Goal: Check status: Check status

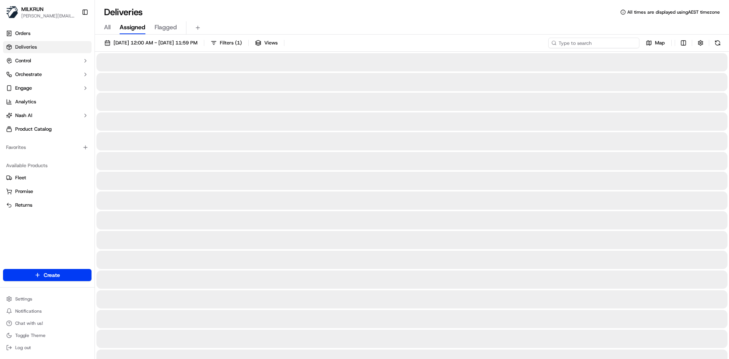
click at [601, 39] on input at bounding box center [593, 43] width 91 height 11
paste input "kiari may"
type input "kiari may"
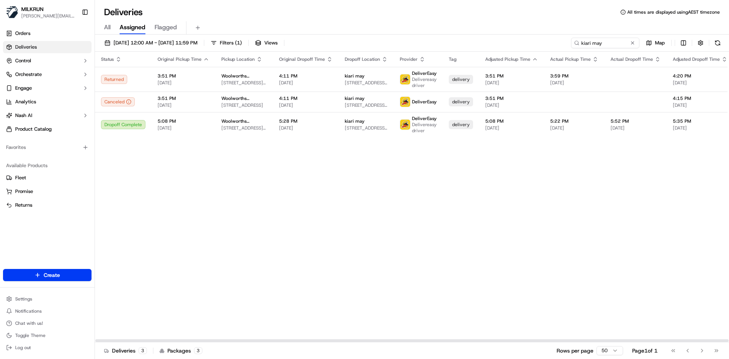
click at [222, 176] on div "Status Original Pickup Time Pickup Location Original Dropoff Time Dropoff Locat…" at bounding box center [475, 197] width 760 height 290
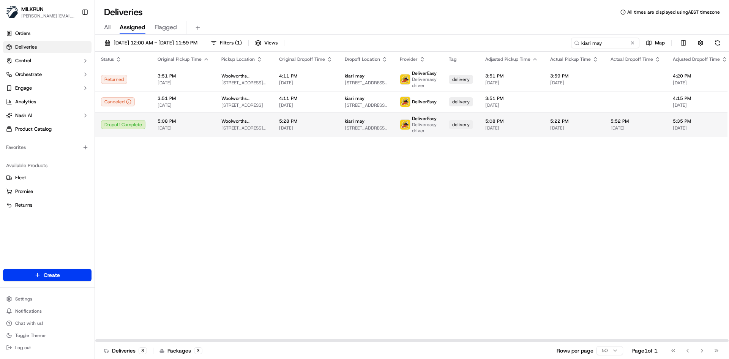
click at [322, 121] on span "5:28 PM" at bounding box center [306, 121] width 54 height 6
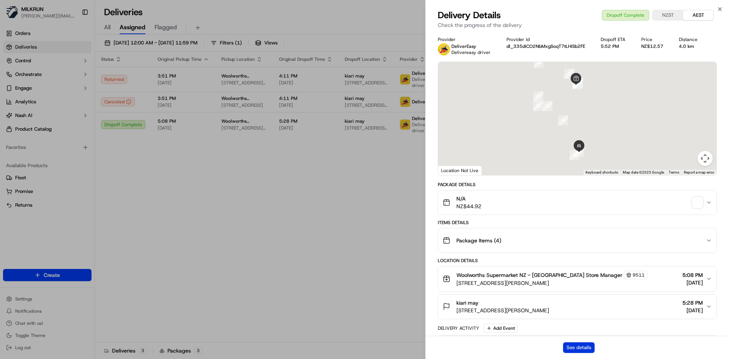
click at [582, 349] on button "See details" at bounding box center [579, 347] width 32 height 11
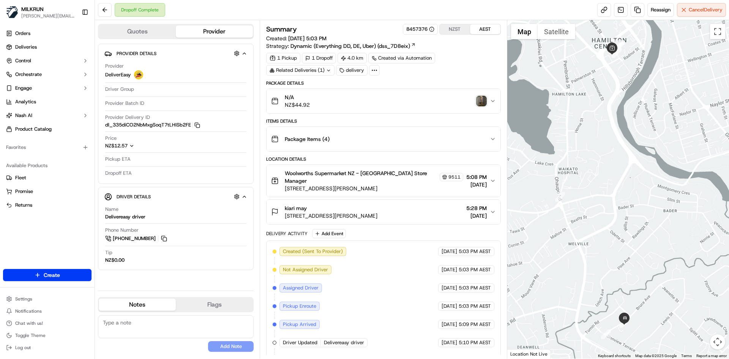
click at [481, 101] on img "button" at bounding box center [481, 101] width 11 height 11
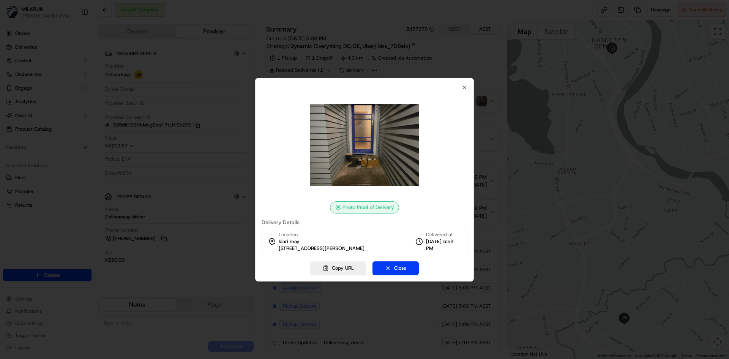
click at [418, 129] on img at bounding box center [364, 144] width 109 height 109
click at [668, 121] on div at bounding box center [364, 179] width 729 height 359
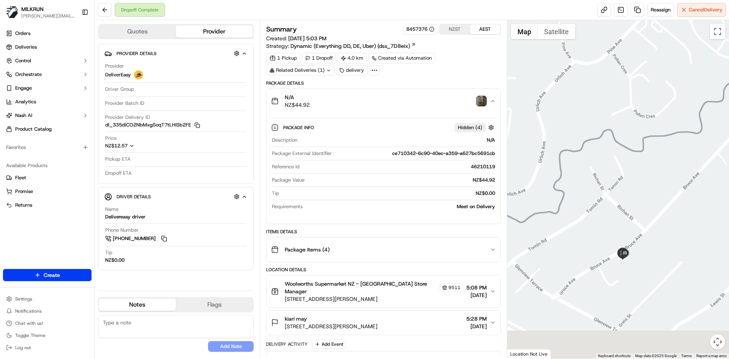
drag, startPoint x: 633, startPoint y: 329, endPoint x: 615, endPoint y: 210, distance: 120.2
click at [614, 208] on div at bounding box center [618, 189] width 222 height 338
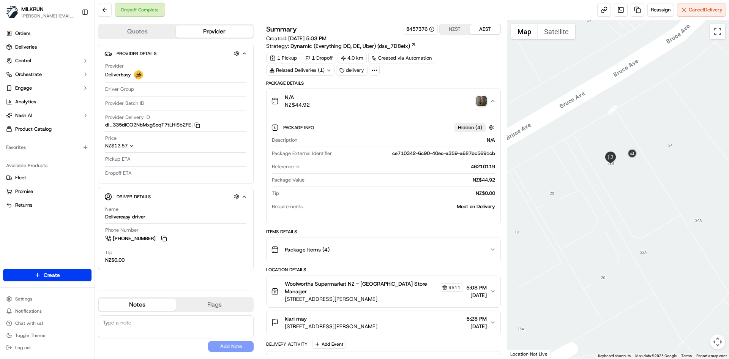
drag, startPoint x: 614, startPoint y: 196, endPoint x: 612, endPoint y: 273, distance: 77.1
click at [612, 273] on div at bounding box center [618, 189] width 222 height 338
drag, startPoint x: 652, startPoint y: 270, endPoint x: 645, endPoint y: 238, distance: 32.7
click at [645, 238] on div at bounding box center [618, 189] width 222 height 338
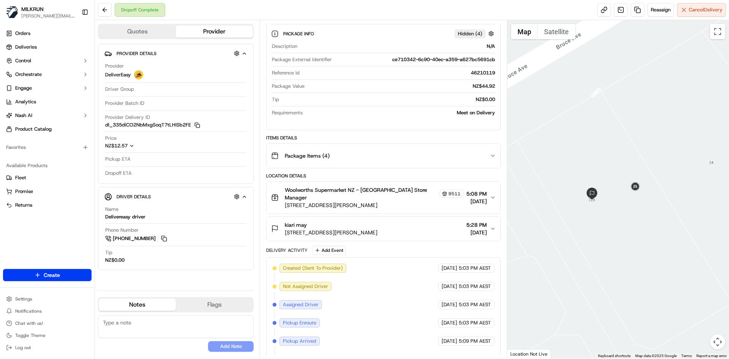
scroll to position [152, 0]
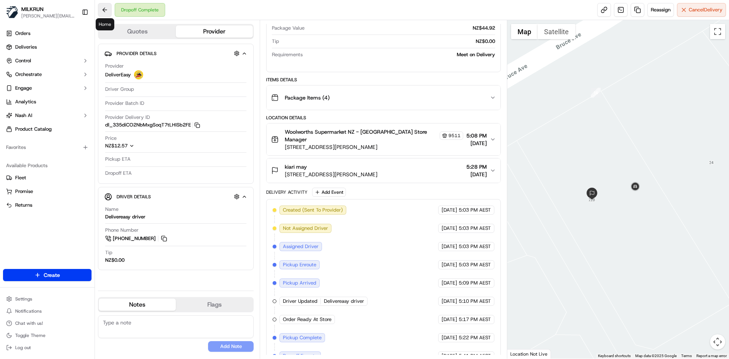
click at [106, 6] on button at bounding box center [105, 10] width 14 height 14
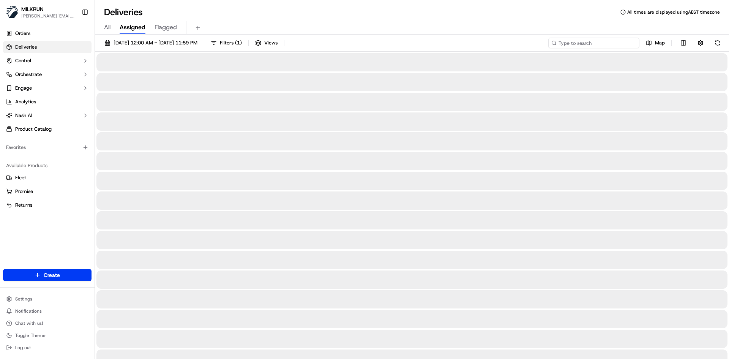
click at [590, 40] on input at bounding box center [593, 43] width 91 height 11
paste input "[PERSON_NAME]"
type input "[PERSON_NAME]"
click at [321, 121] on div at bounding box center [411, 121] width 631 height 18
